Goal: Check status: Check status

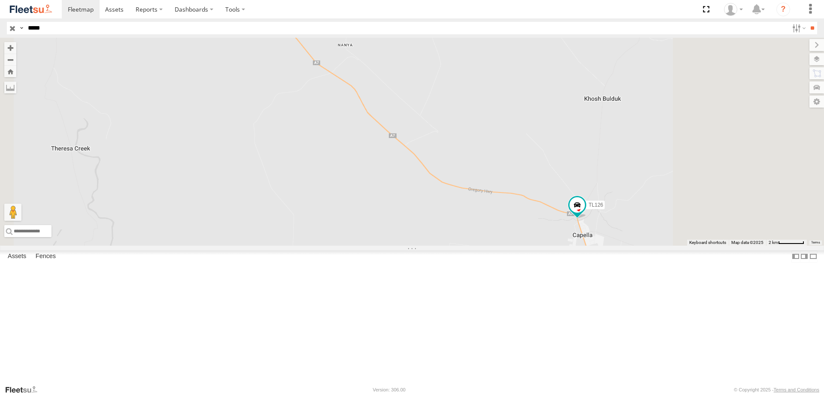
drag, startPoint x: 632, startPoint y: 289, endPoint x: 509, endPoint y: 235, distance: 134.9
click at [509, 235] on div "TL126" at bounding box center [412, 142] width 824 height 208
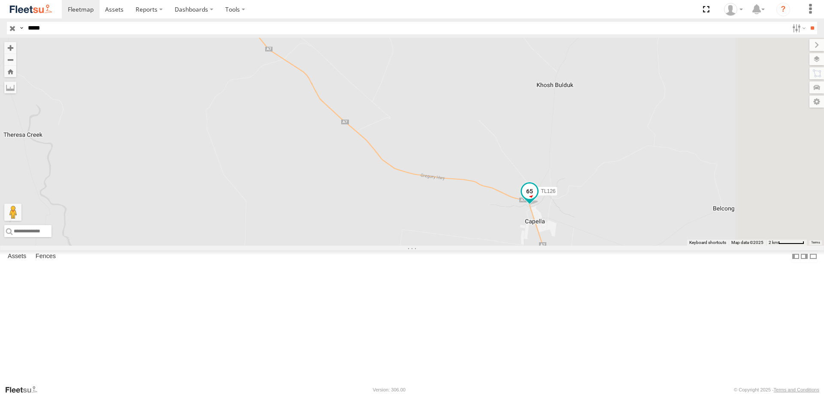
click at [537, 199] on span at bounding box center [529, 191] width 15 height 15
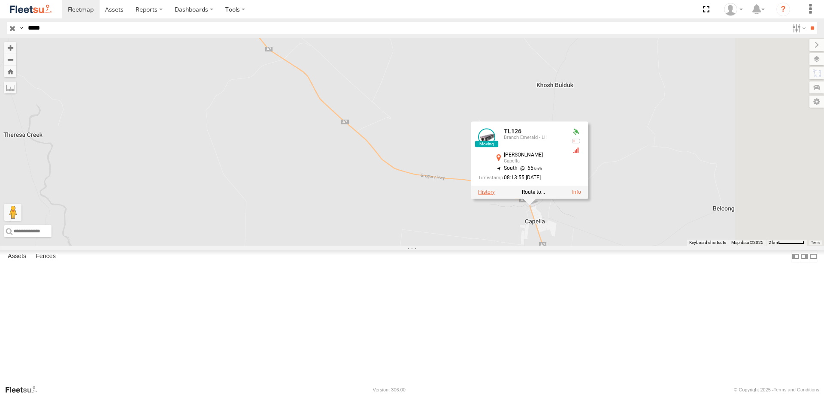
click at [495, 195] on label at bounding box center [486, 192] width 17 height 6
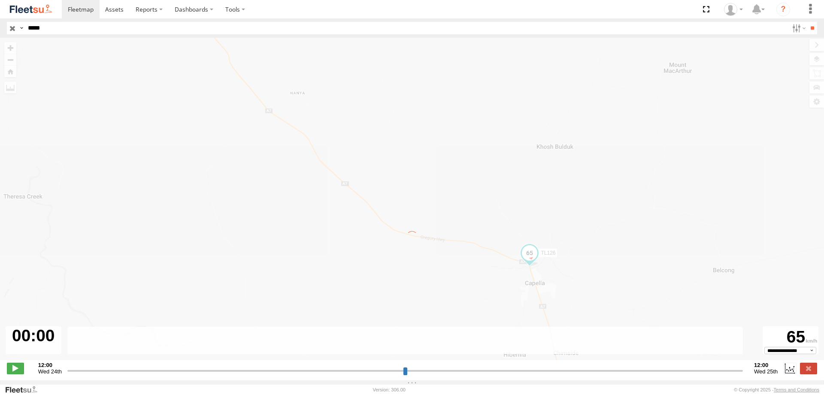
type input "**********"
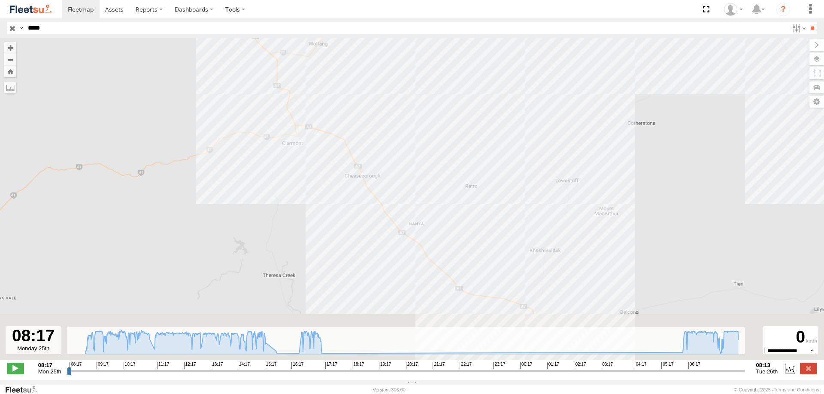
drag, startPoint x: 353, startPoint y: 226, endPoint x: 308, endPoint y: 138, distance: 98.5
click at [304, 130] on div "TL126" at bounding box center [412, 204] width 824 height 332
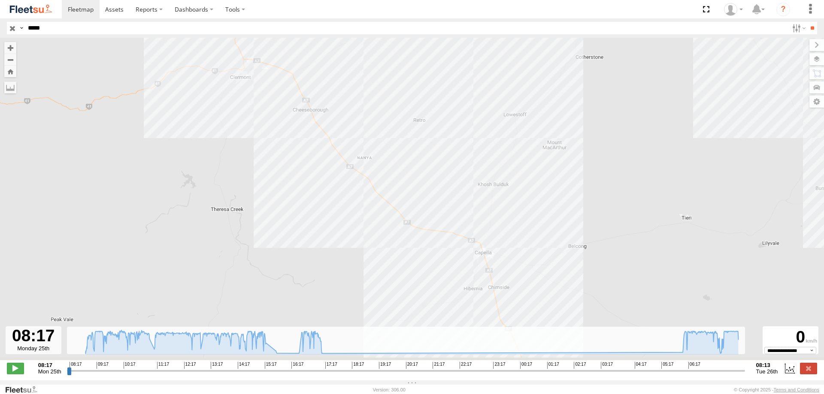
drag, startPoint x: 456, startPoint y: 230, endPoint x: 423, endPoint y: 197, distance: 46.7
click at [423, 197] on div "TL126" at bounding box center [412, 204] width 824 height 332
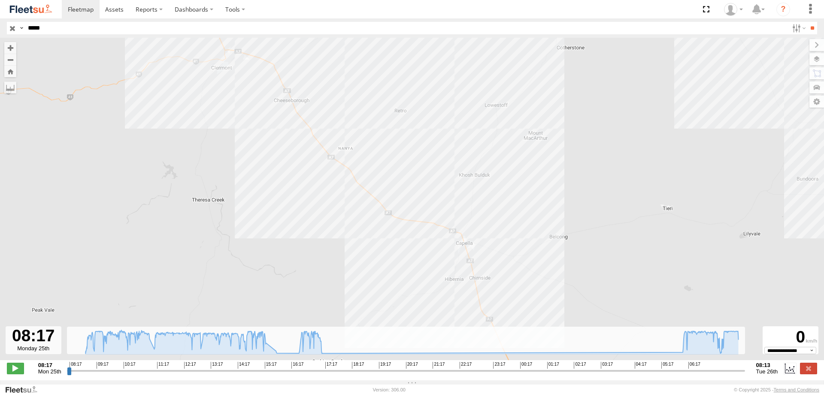
click at [126, 35] on header "Search Query Asset ID Asset Label Registration Manufacturer Model VIN Job ID" at bounding box center [412, 27] width 824 height 19
click at [131, 28] on input "*****" at bounding box center [406, 28] width 764 height 12
click at [807, 22] on input "**" at bounding box center [812, 28] width 10 height 12
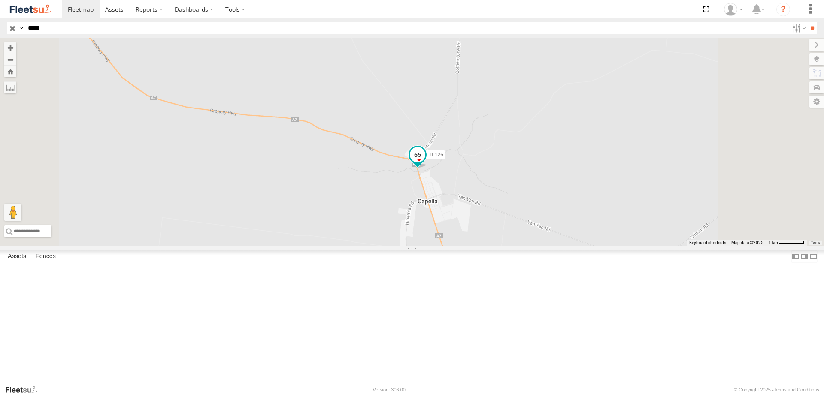
click at [425, 163] on span at bounding box center [417, 154] width 15 height 15
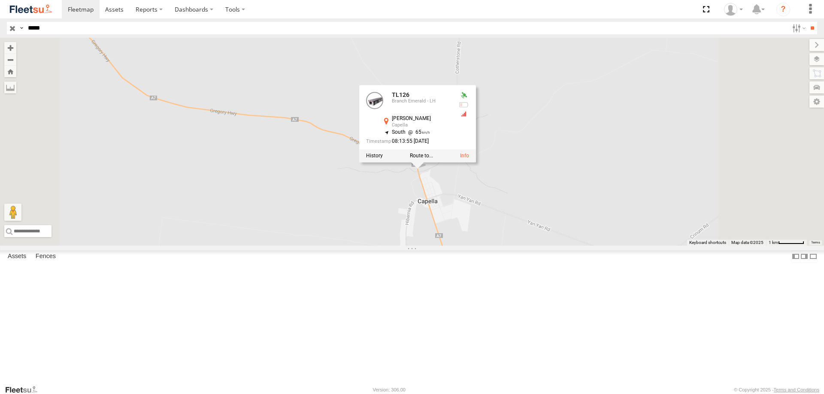
click at [481, 246] on div "TL126 TL126 Branch Emerald - [PERSON_NAME][GEOGRAPHIC_DATA] -23.07473 , 148.019…" at bounding box center [412, 142] width 824 height 208
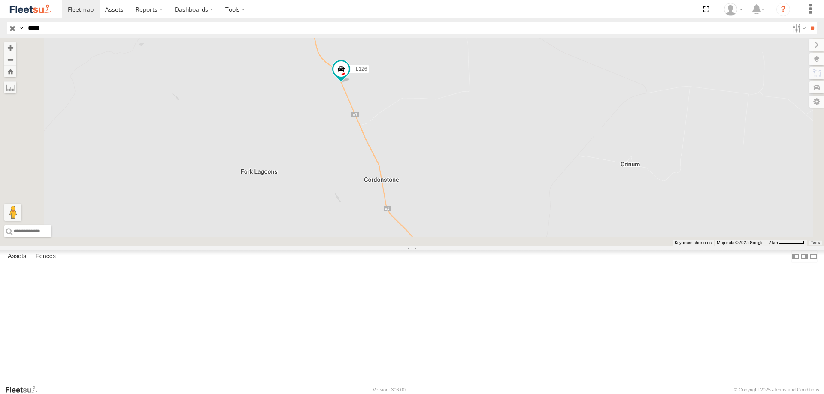
drag, startPoint x: 420, startPoint y: 245, endPoint x: 392, endPoint y: 142, distance: 106.8
click at [394, 143] on div "TL126" at bounding box center [412, 142] width 824 height 208
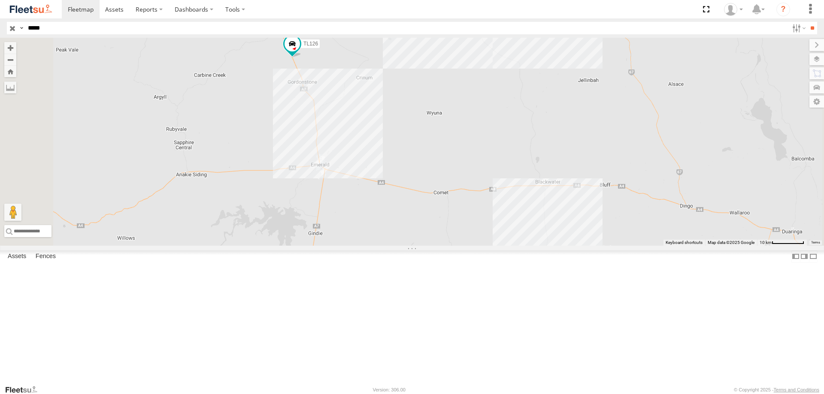
drag, startPoint x: 390, startPoint y: 182, endPoint x: 387, endPoint y: 167, distance: 15.8
click at [387, 167] on div "TL126" at bounding box center [412, 142] width 824 height 208
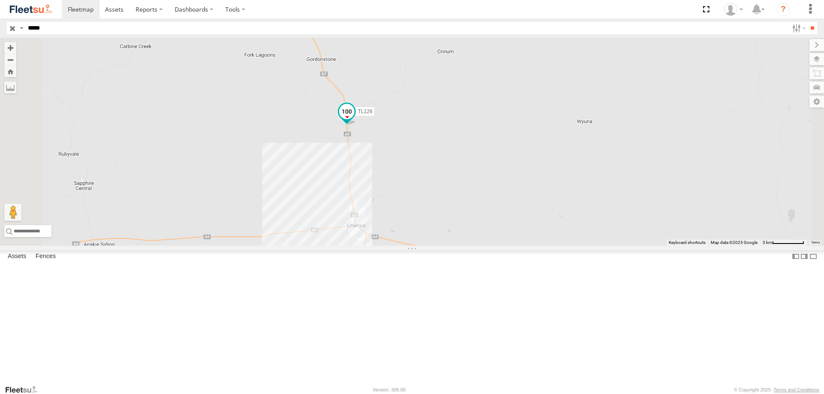
click at [354, 119] on span at bounding box center [346, 111] width 15 height 15
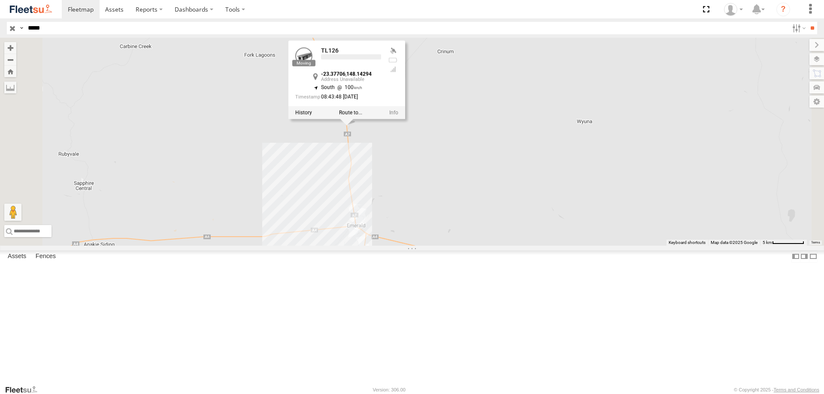
click at [310, 186] on div "TL126 TL126 -23.37706 , 148.14294 South 100 08:43:48 [DATE]" at bounding box center [412, 142] width 824 height 208
